Goal: Navigation & Orientation: Understand site structure

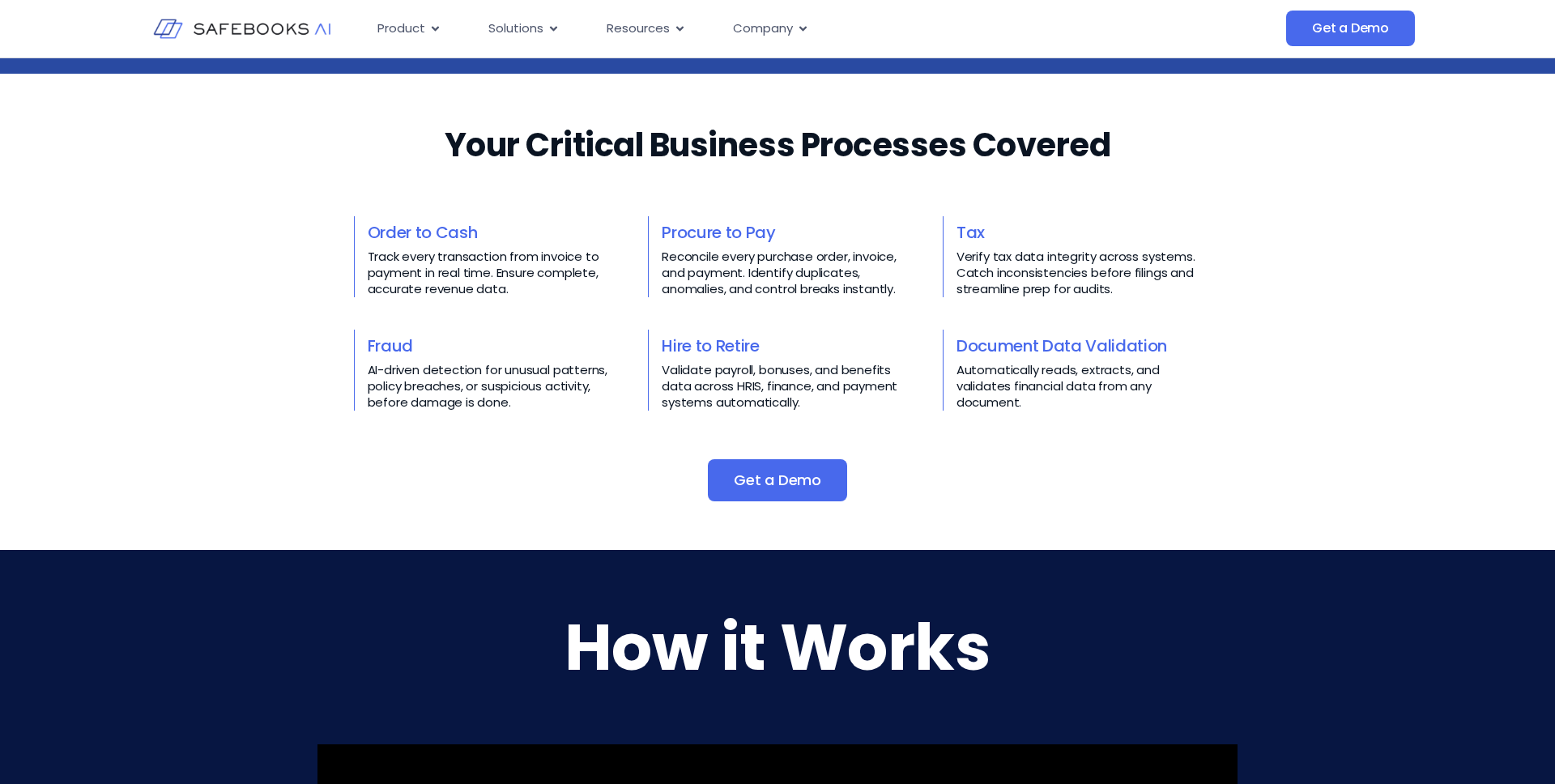
scroll to position [244, 0]
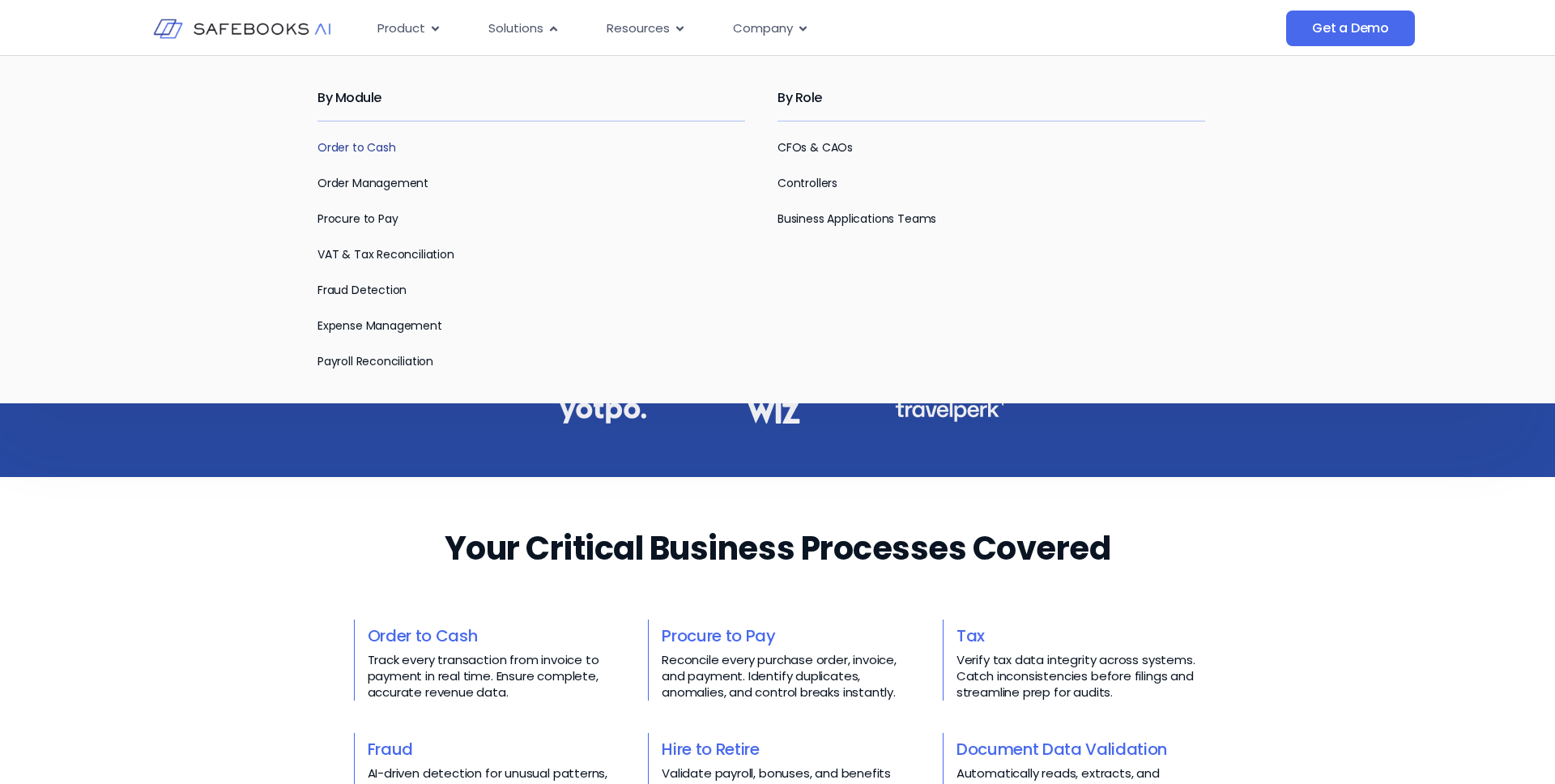
click at [354, 150] on link "Order to Cash" at bounding box center [357, 147] width 79 height 16
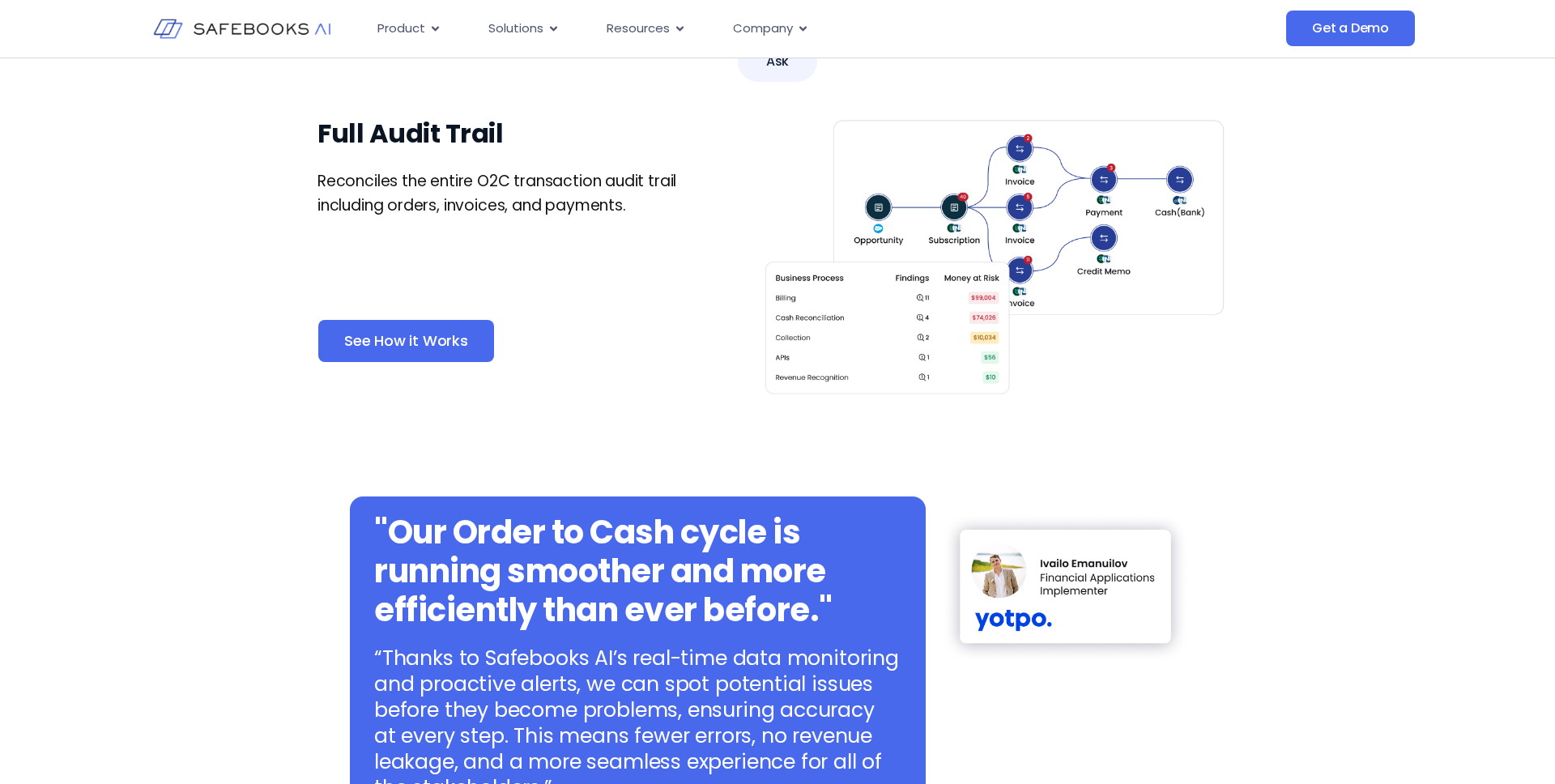
scroll to position [477, 0]
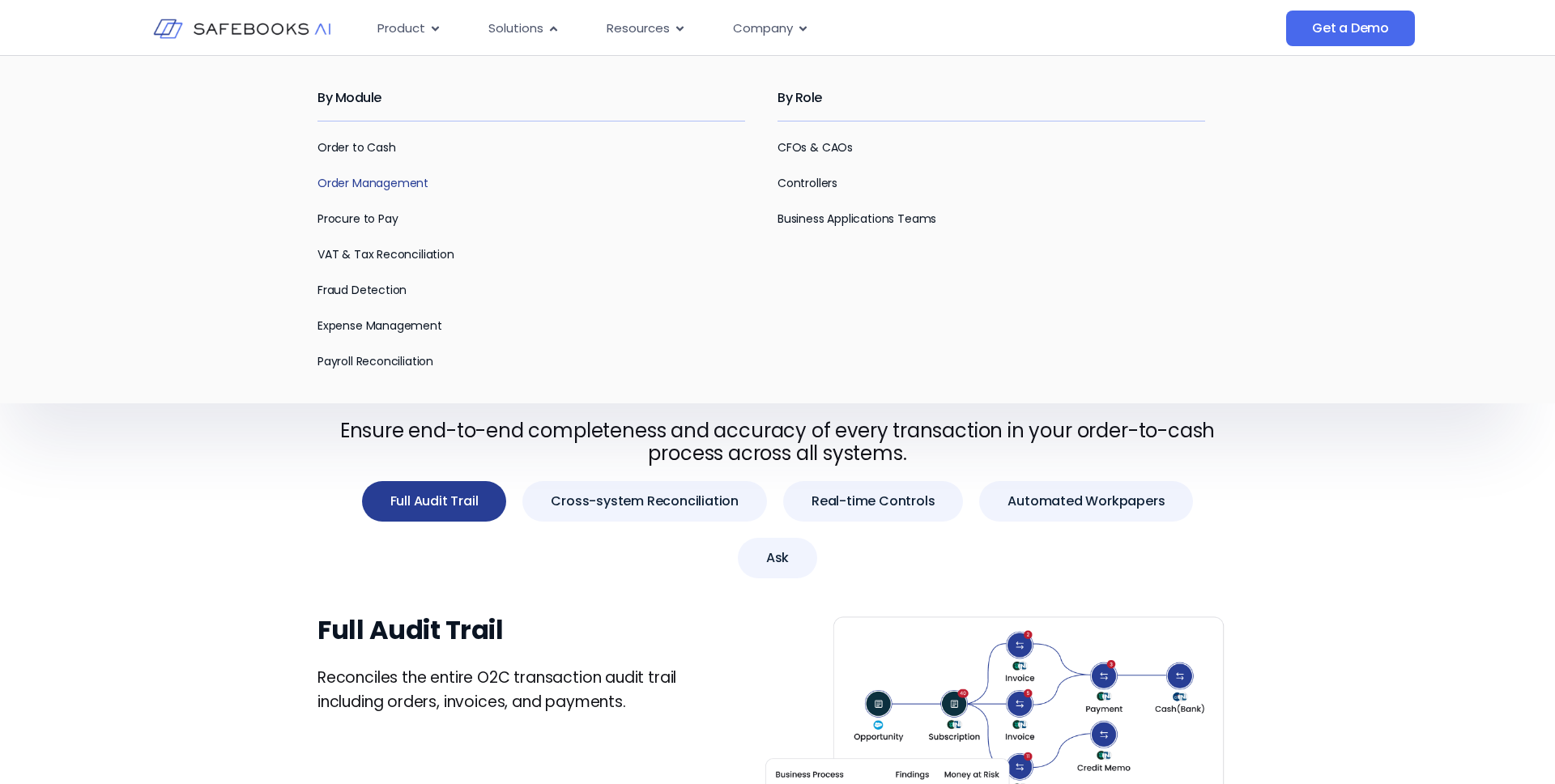
click at [373, 183] on link "Order Management" at bounding box center [373, 182] width 111 height 16
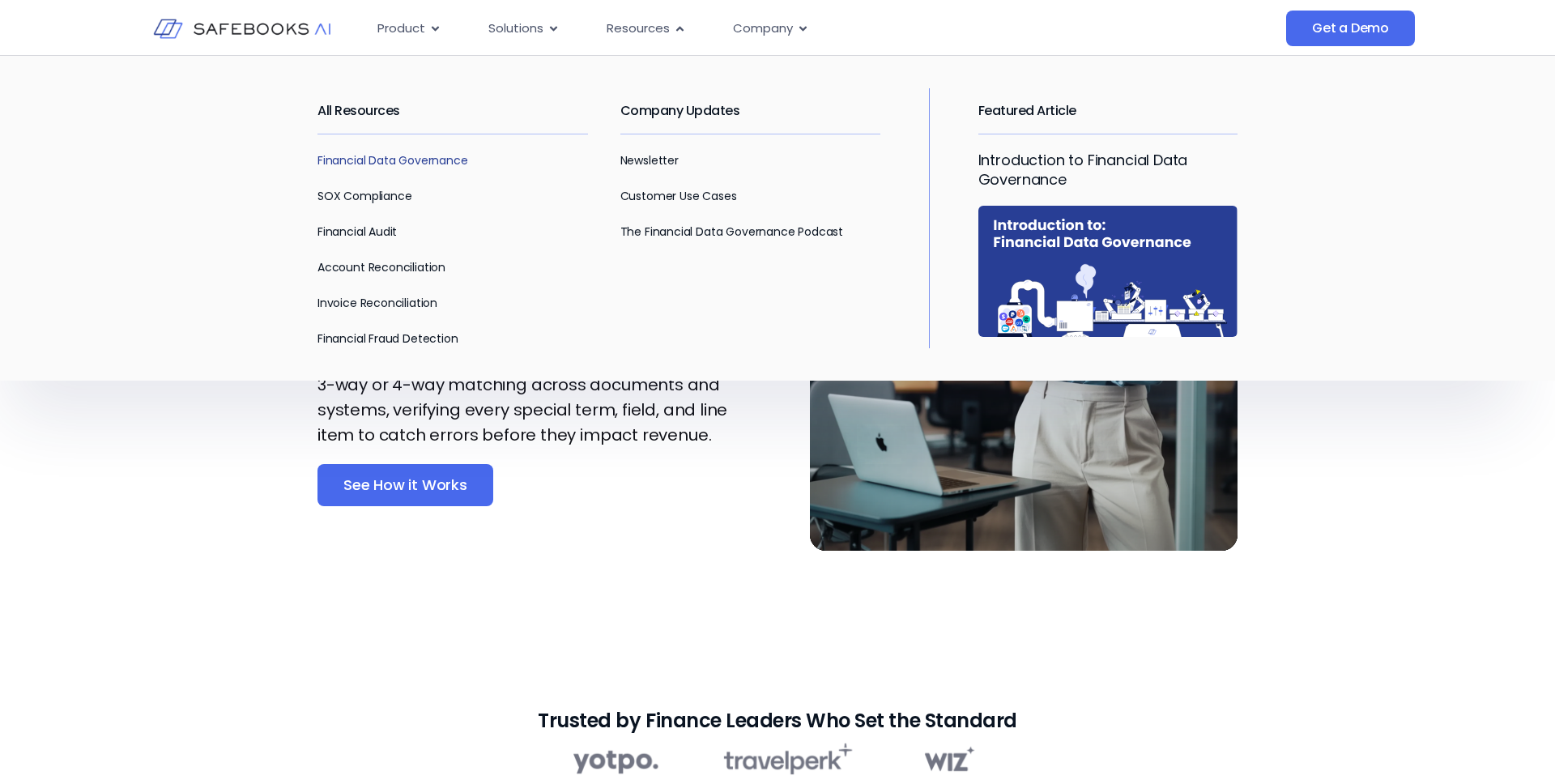
click at [391, 157] on link "Financial Data Governance" at bounding box center [392, 160] width 151 height 16
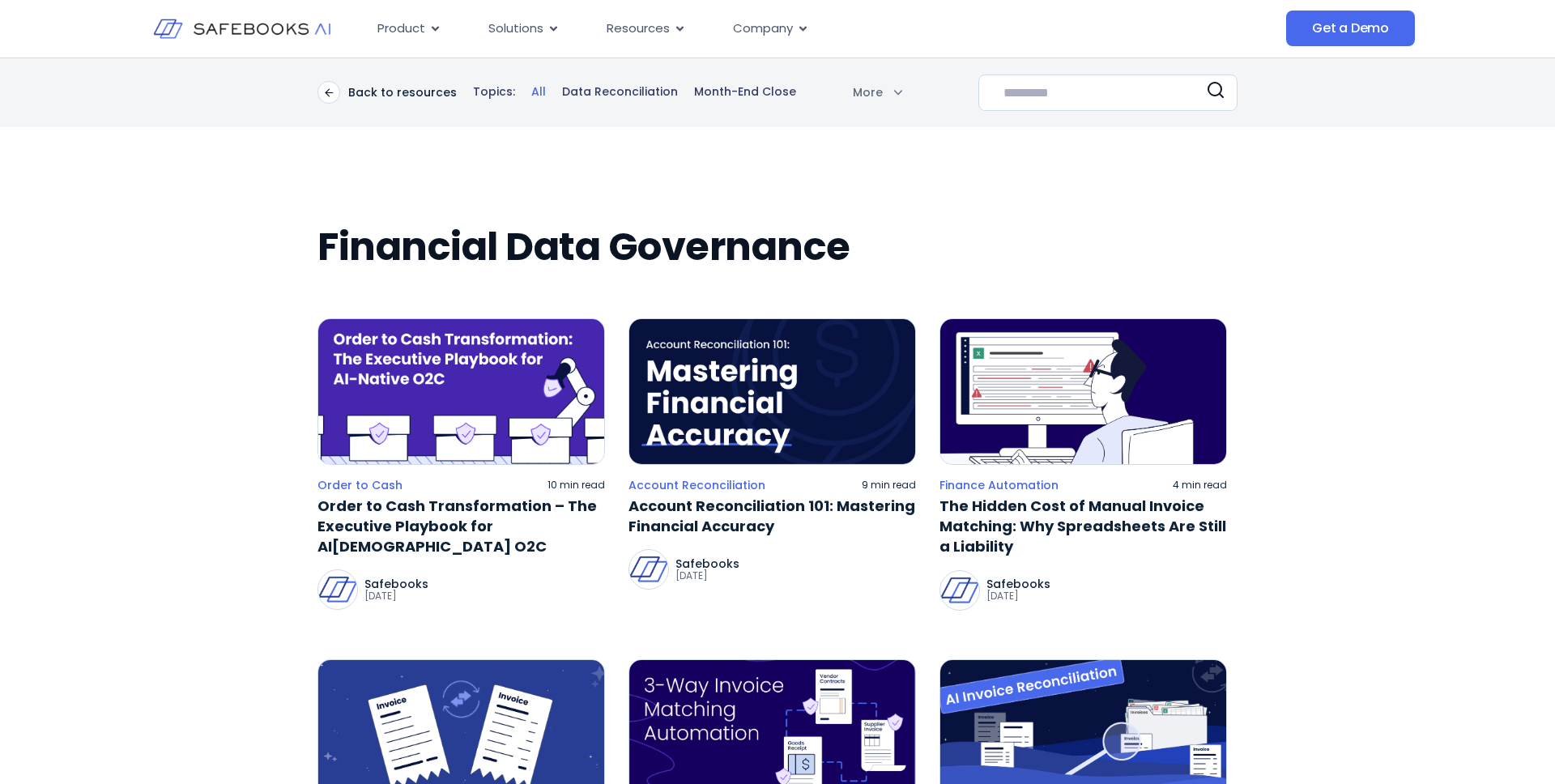
click at [294, 27] on img at bounding box center [242, 28] width 177 height 51
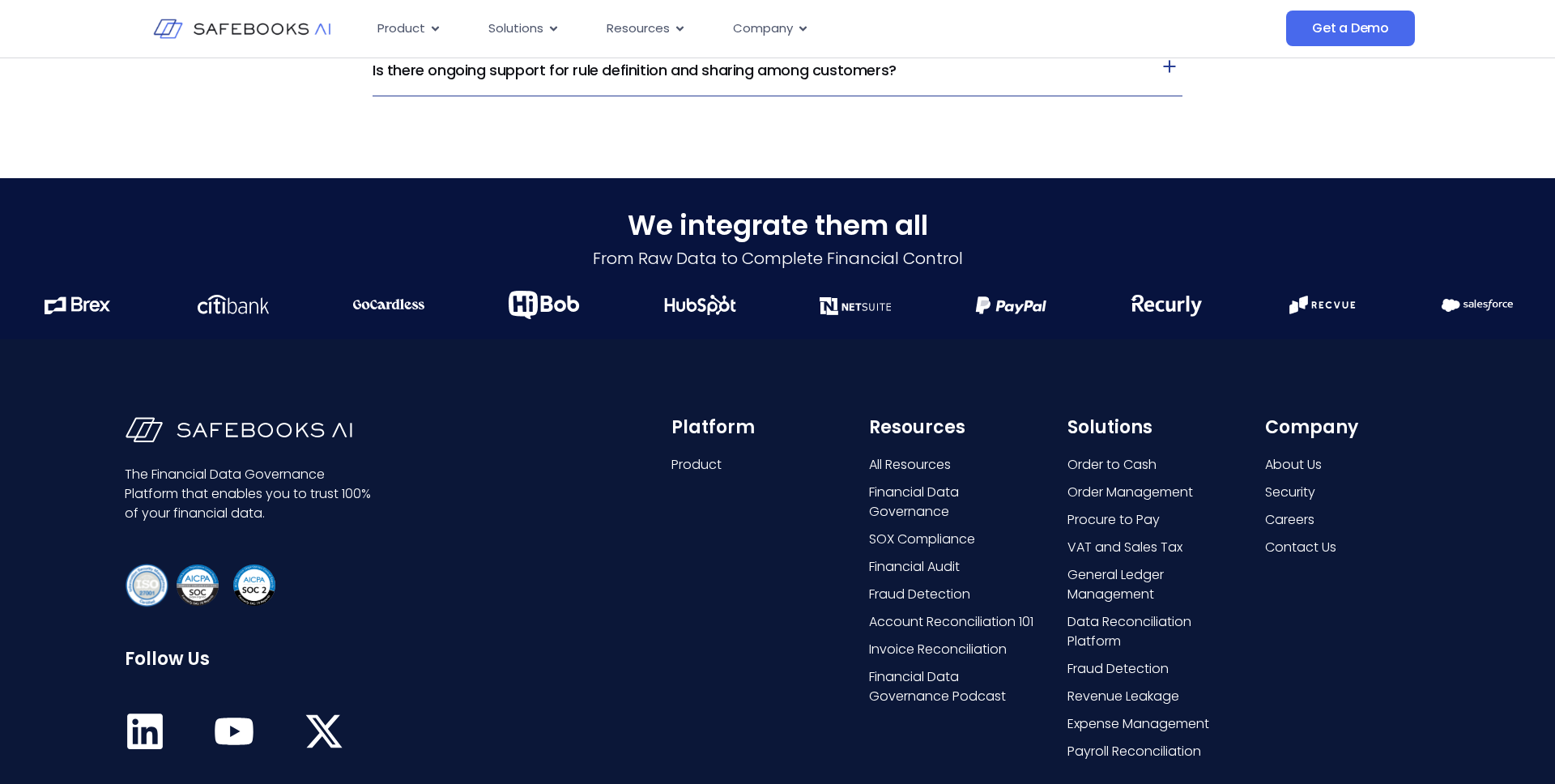
scroll to position [4156, 0]
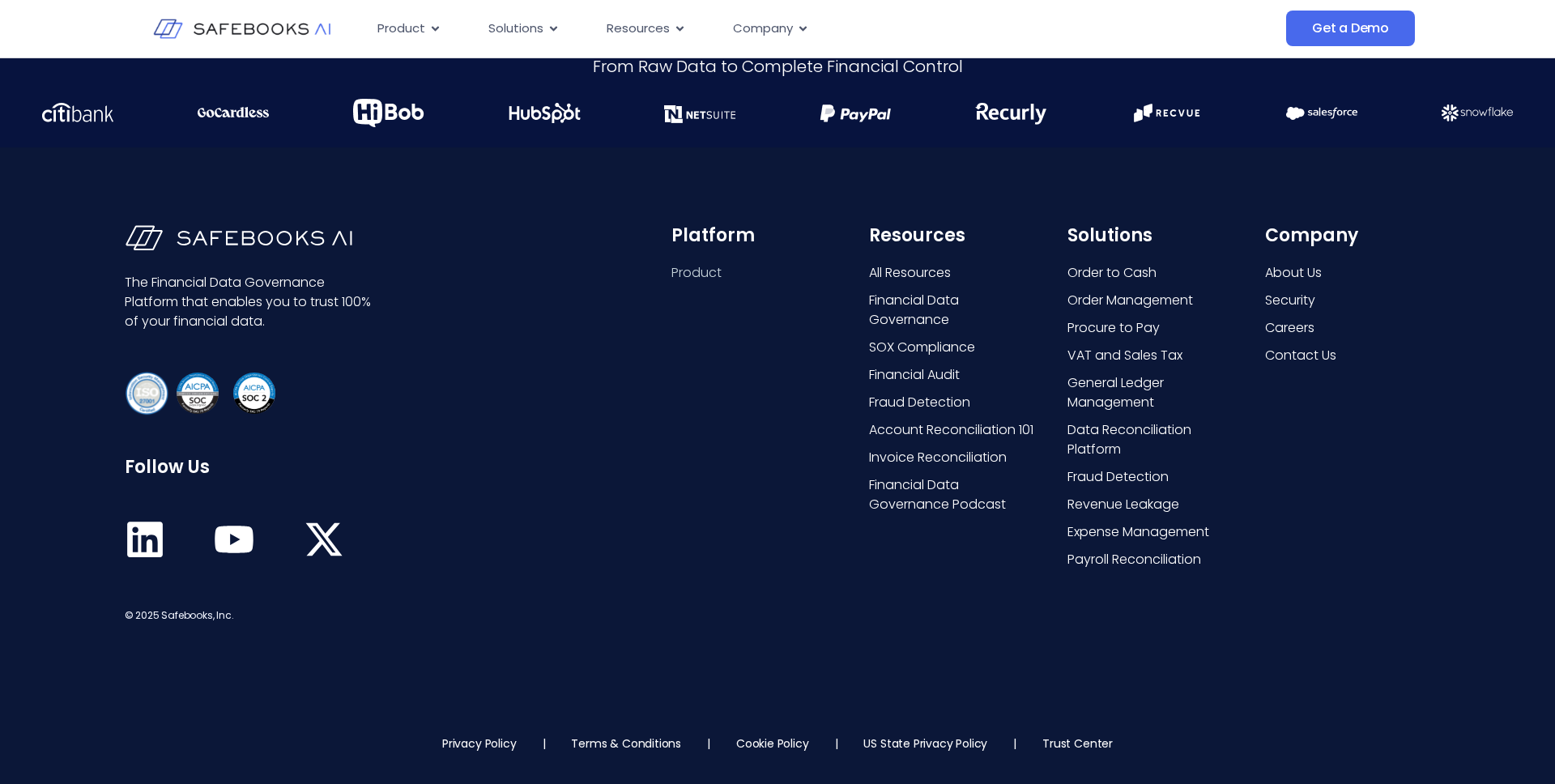
click at [705, 270] on span "Product" at bounding box center [696, 273] width 50 height 19
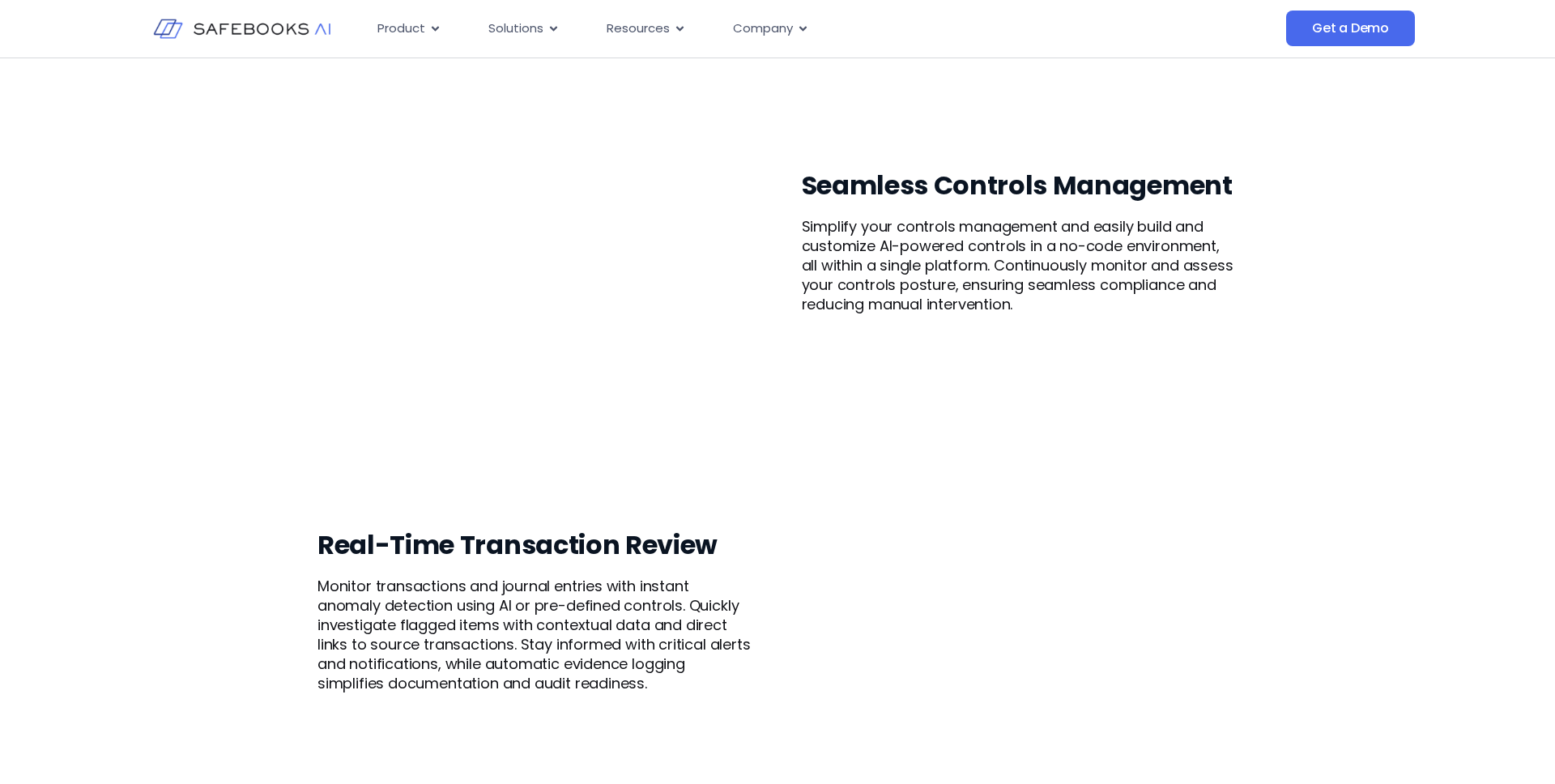
scroll to position [1461, 0]
